Goal: Information Seeking & Learning: Find specific fact

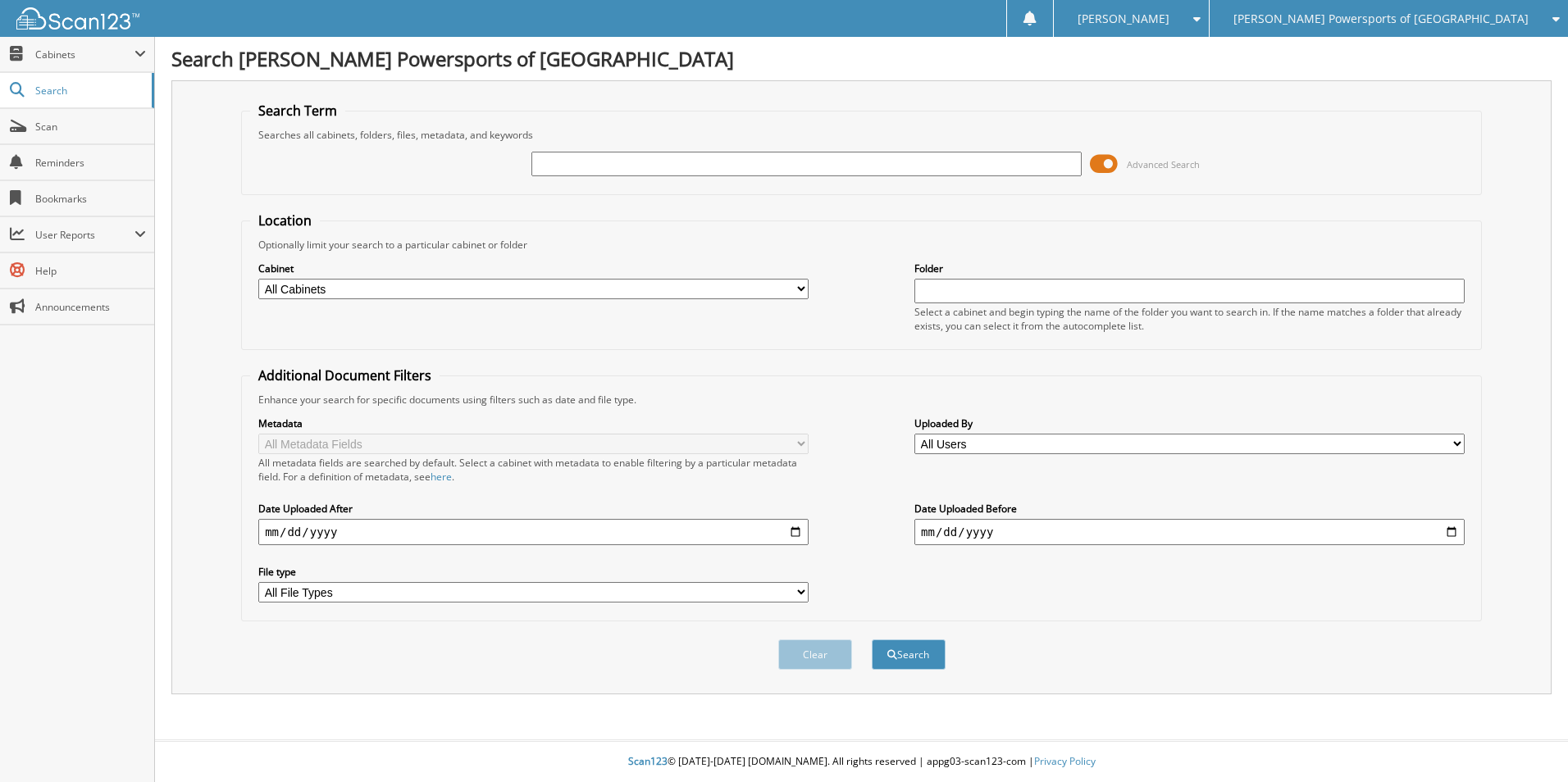
click at [817, 169] on input "text" at bounding box center [806, 164] width 550 height 25
type input "4008783"
click at [872, 640] on button "Search" at bounding box center [908, 655] width 74 height 31
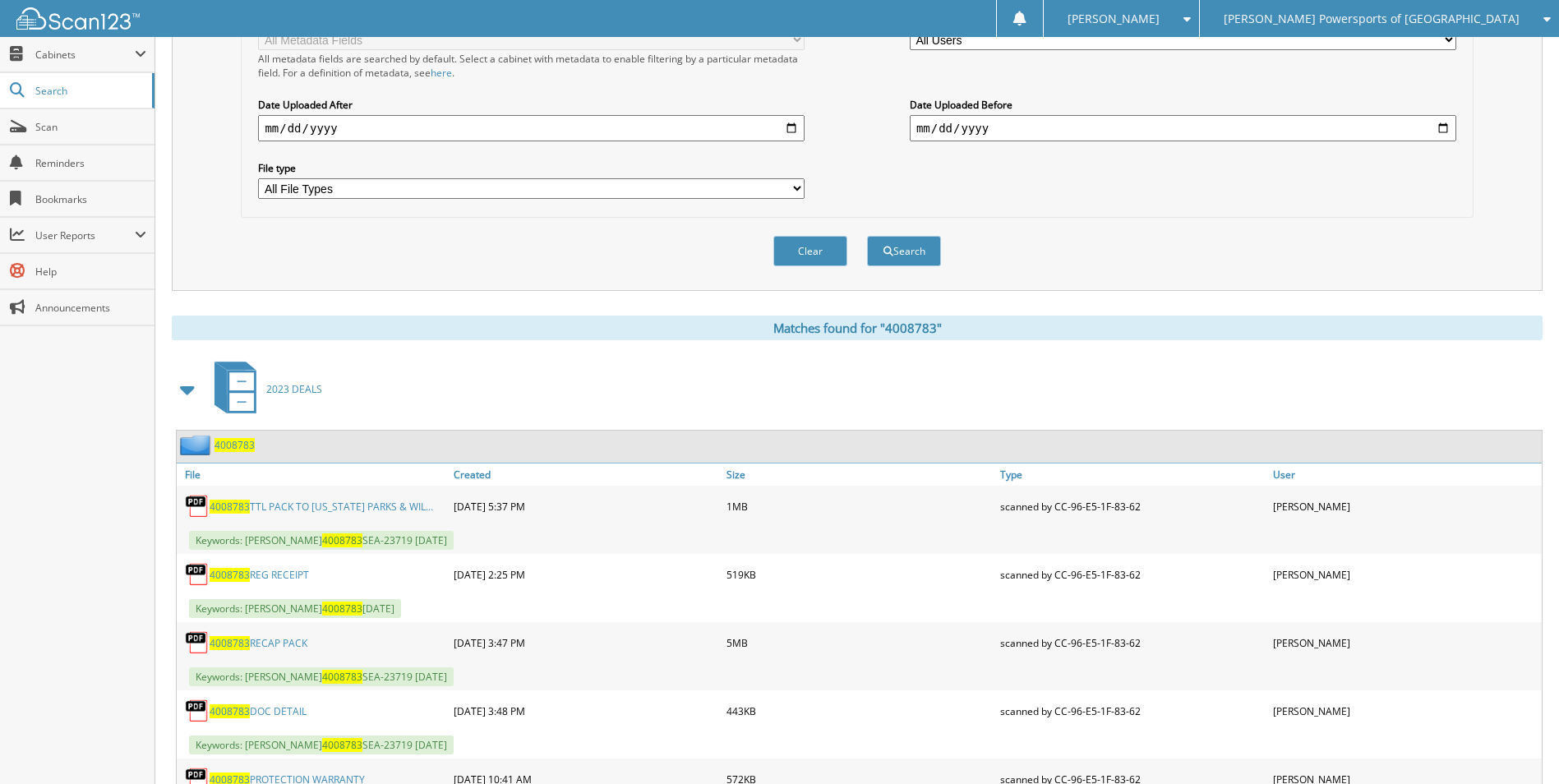
scroll to position [499, 0]
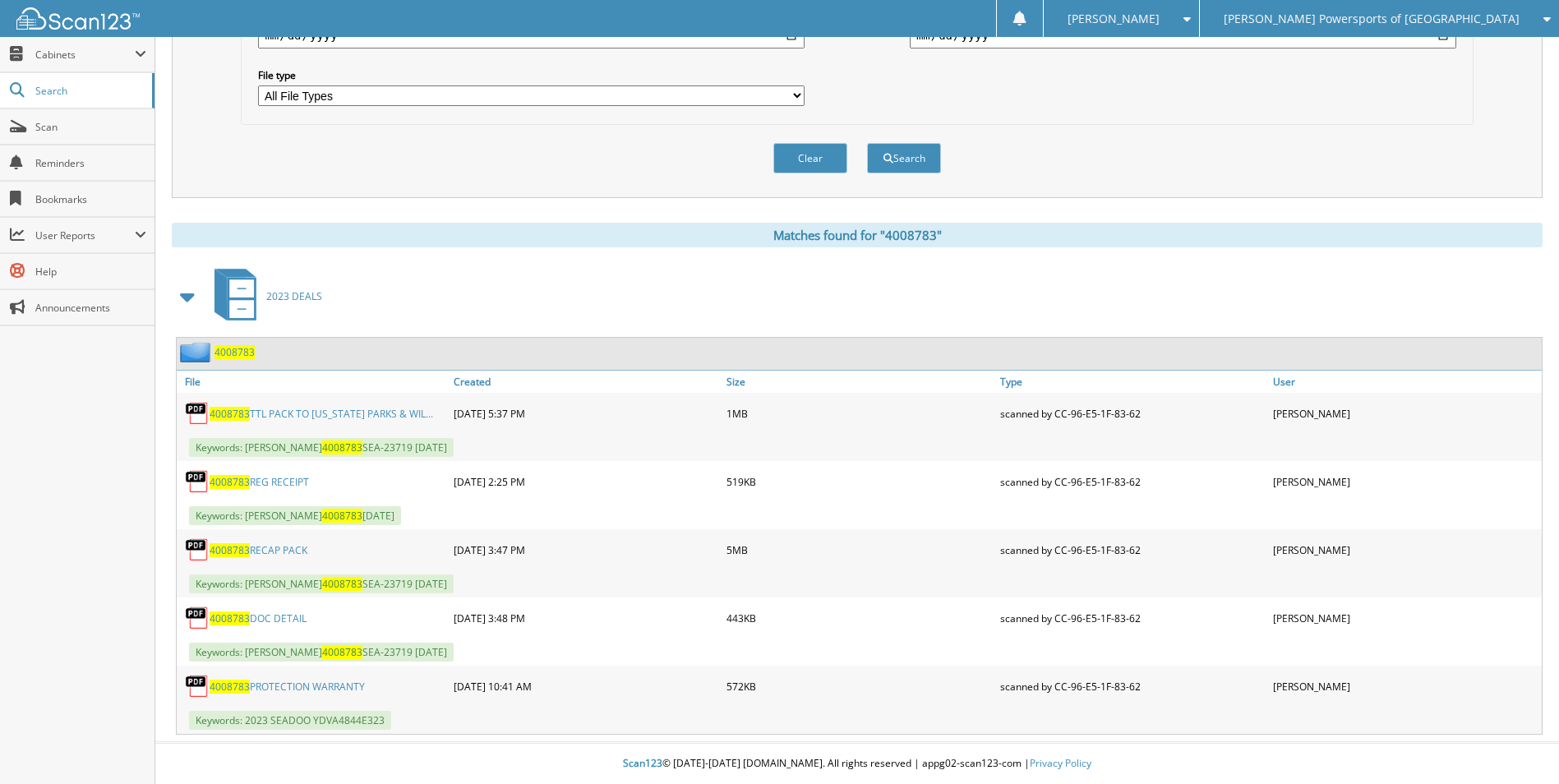
click at [301, 690] on link "4008783 PROTECTION WARRANTY" at bounding box center [287, 686] width 155 height 14
